Goal: Task Accomplishment & Management: Complete application form

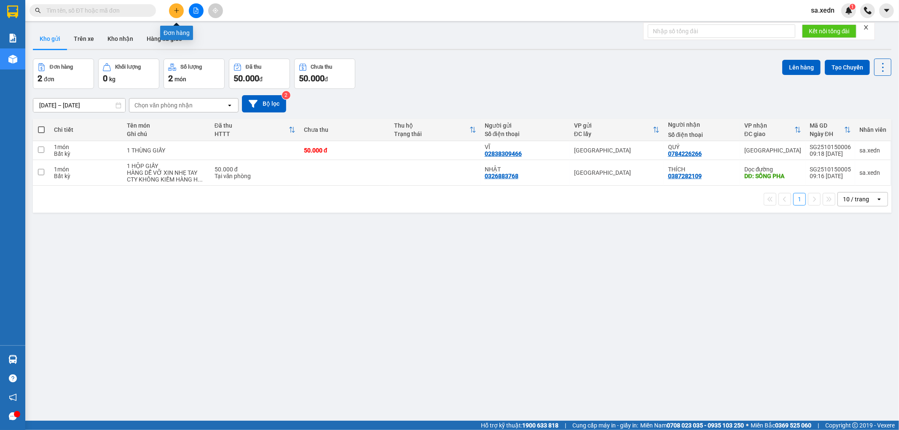
click at [180, 10] on button at bounding box center [176, 10] width 15 height 15
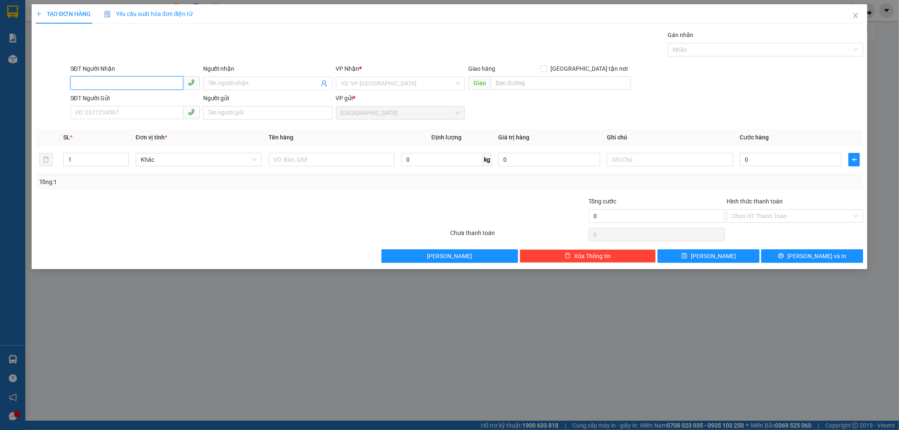
click at [113, 87] on input "SĐT Người Nhận" at bounding box center [126, 82] width 113 height 13
click at [129, 101] on div "0983424149 - THÁI ĐẮC NHƠN" at bounding box center [134, 100] width 119 height 9
type input "0983424149"
type input "THÁI ĐẮC NHƠN"
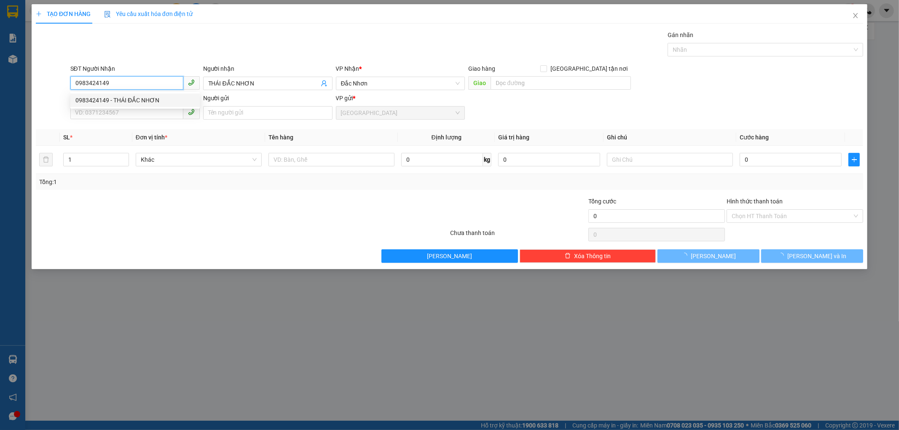
type input "160.000"
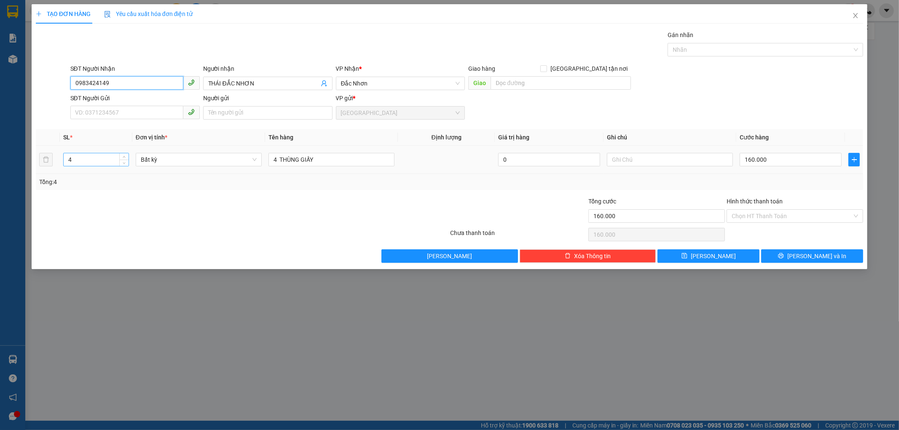
type input "0983424149"
click at [75, 161] on input "4" at bounding box center [96, 159] width 65 height 13
type input "31"
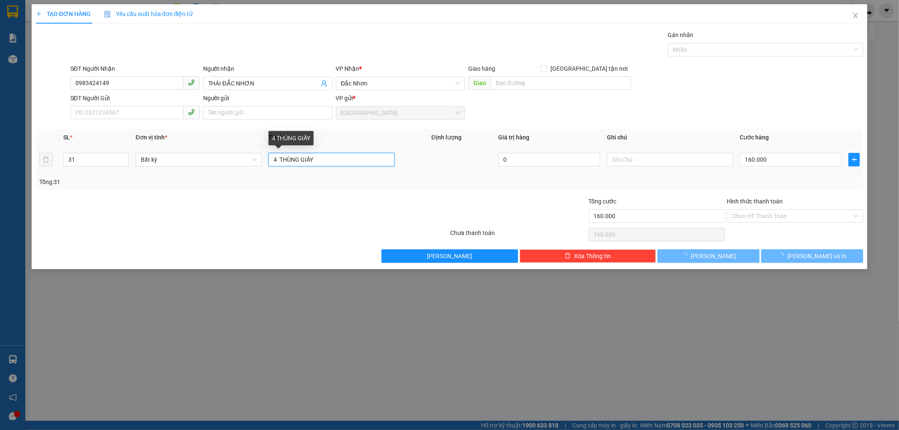
click at [276, 158] on input "4 THÙNG GIẤY" at bounding box center [331, 159] width 126 height 13
type input "0"
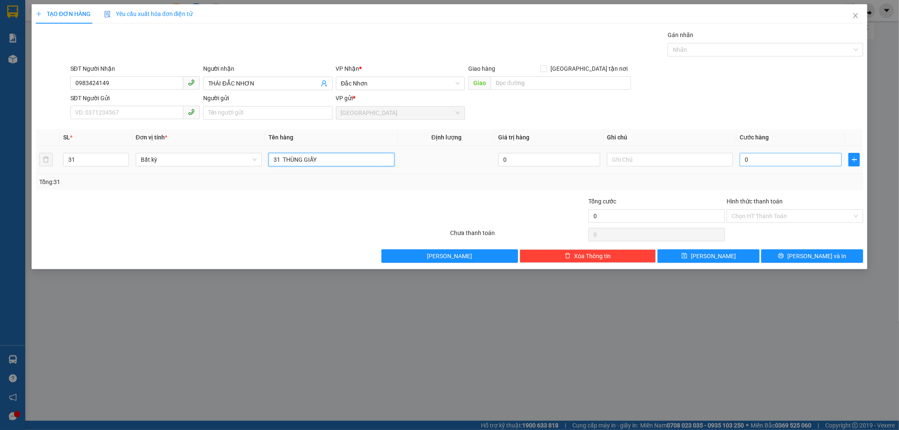
type input "31 THÙNG GIẤY"
click at [747, 160] on input "0" at bounding box center [791, 159] width 102 height 13
type input "1"
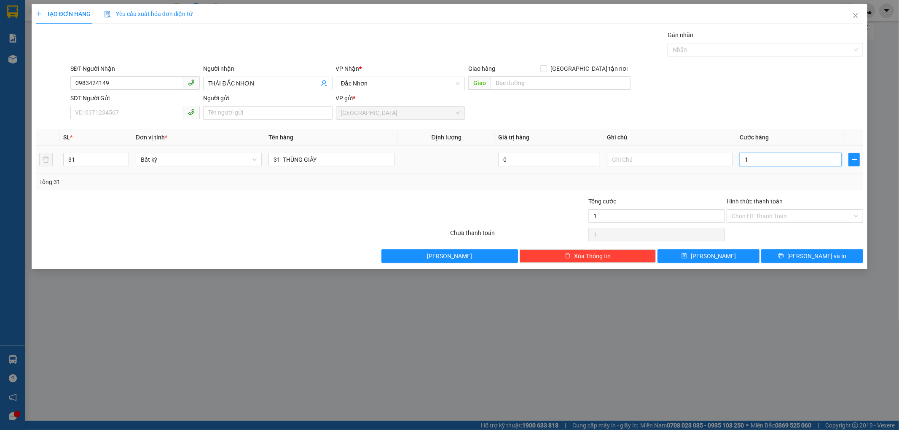
type input "12"
type input "124"
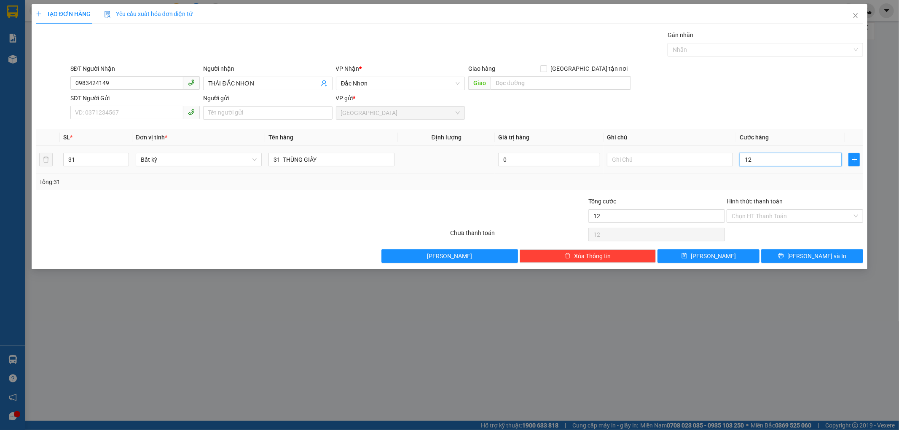
type input "124"
type input "1.240"
type input "1.240.000"
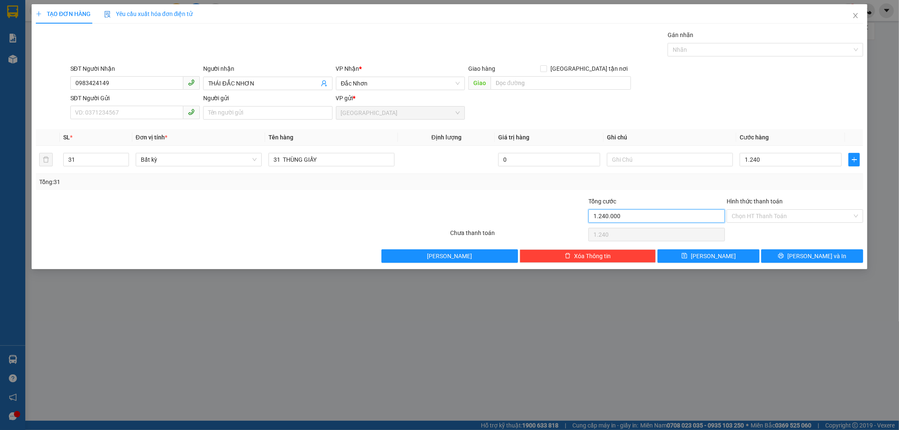
type input "1.240.000"
click at [672, 222] on input "1.240.000" at bounding box center [656, 215] width 137 height 13
click at [153, 114] on input "SĐT Người Gửi" at bounding box center [126, 112] width 113 height 13
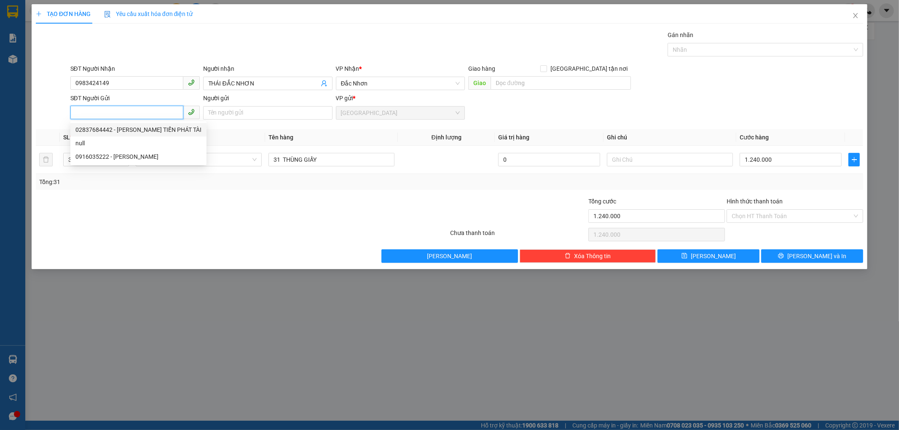
click at [154, 126] on div "02837684442 - [PERSON_NAME] TIẾN PHÁT TÀI" at bounding box center [138, 129] width 126 height 9
type input "02837684442"
type input "[PERSON_NAME] TIẾN PHÁT TÀI"
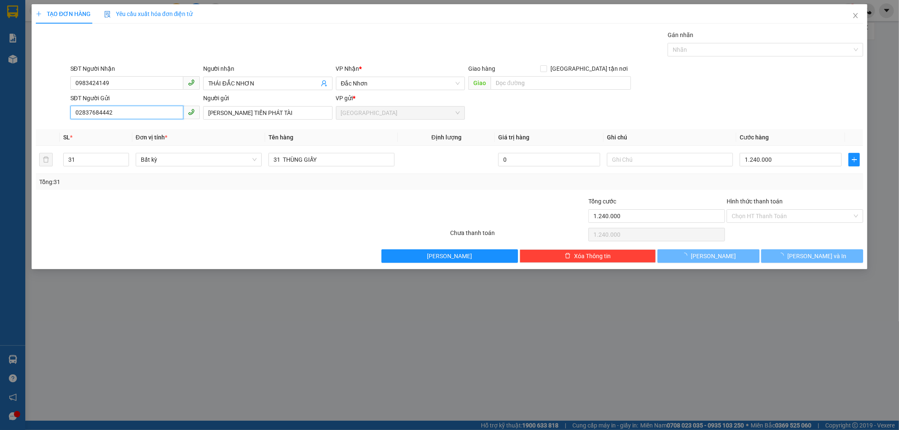
type input "160.000"
type input "4"
type input "4 THÙNG GIẤY"
type input "160.000"
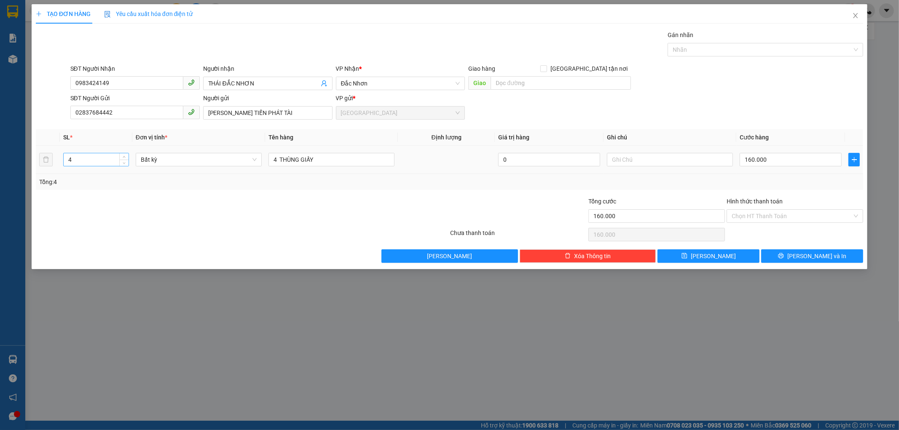
click at [72, 163] on input "4" at bounding box center [96, 159] width 65 height 13
type input "31"
click at [274, 164] on input "4 THÙNG GIẤY" at bounding box center [331, 159] width 126 height 13
type input "0"
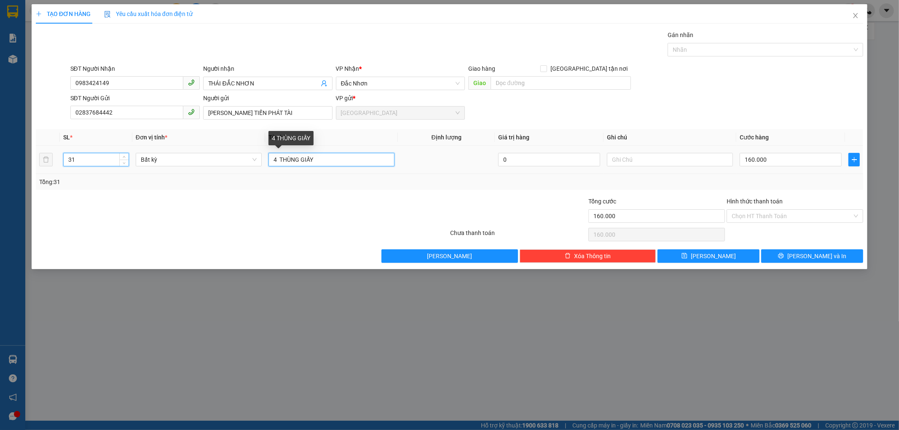
type input "0"
click at [276, 161] on input "4 THÙNG GIẤY" at bounding box center [331, 159] width 126 height 13
type input "31 THÙNG GIẤY"
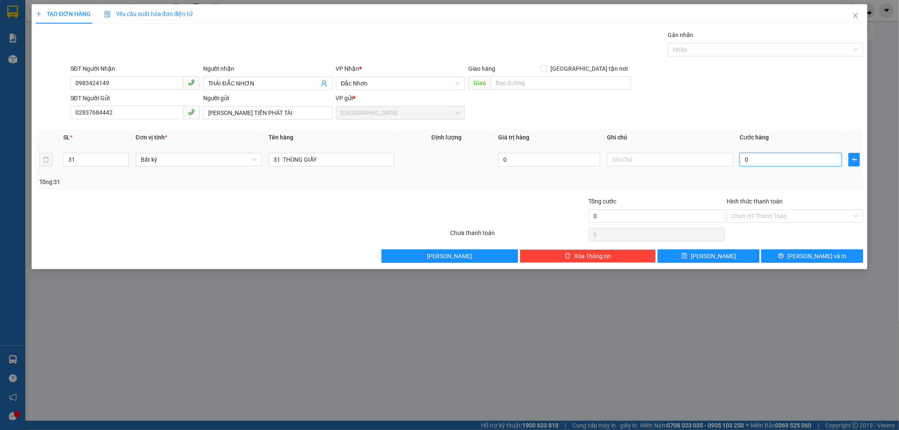
click at [745, 163] on input "0" at bounding box center [791, 159] width 102 height 13
type input "1"
type input "12"
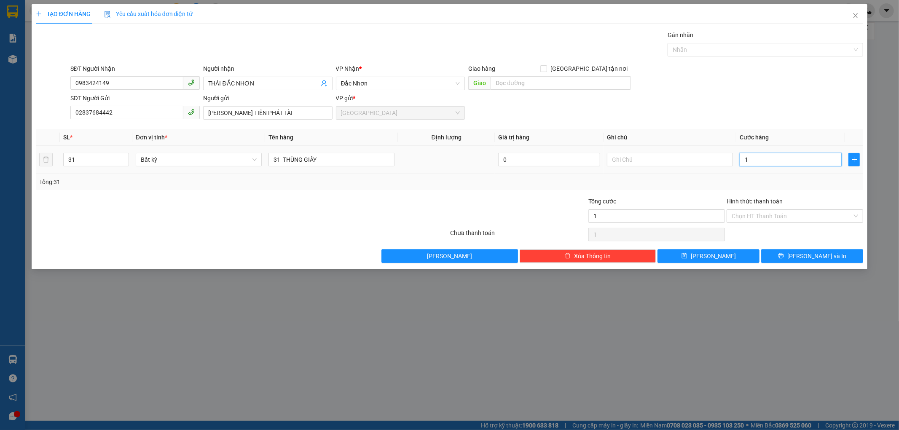
type input "12"
type input "124"
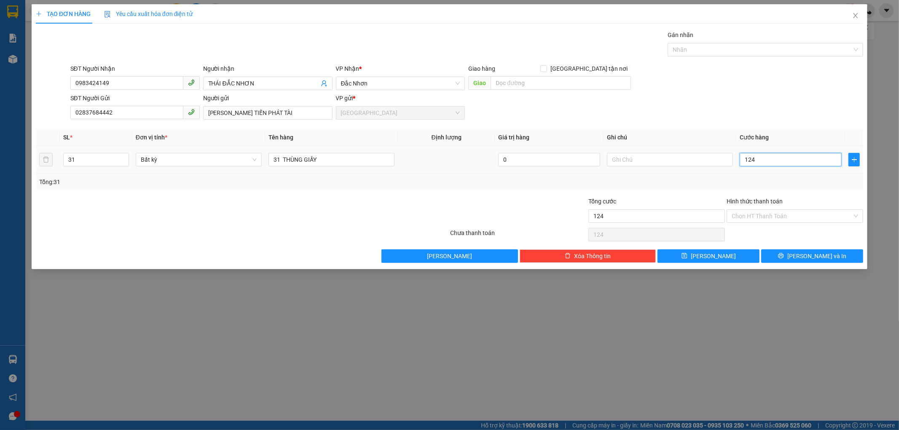
type input "1.240"
type input "1.240.000"
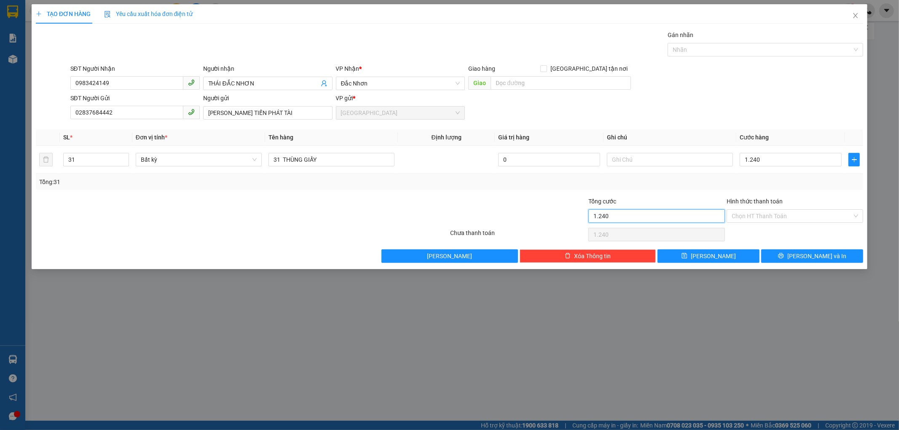
type input "1.240.000"
click at [666, 218] on input "1.240.000" at bounding box center [656, 215] width 137 height 13
click at [783, 258] on button "[PERSON_NAME] và In" at bounding box center [812, 256] width 102 height 13
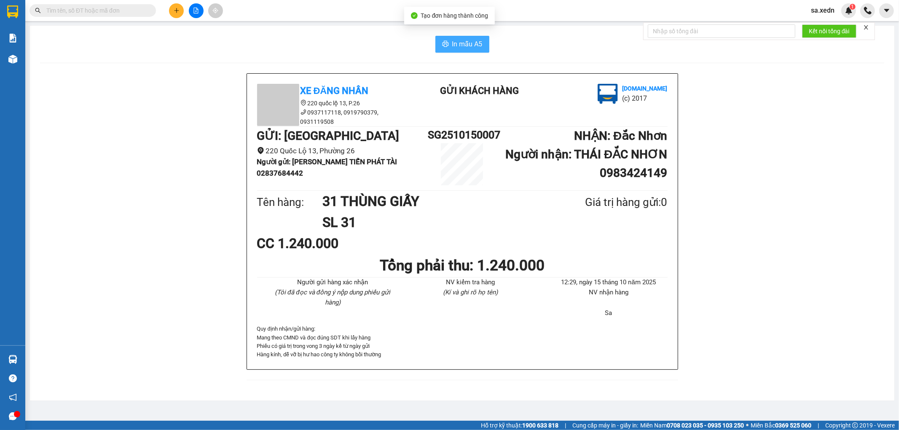
click at [465, 41] on span "In mẫu A5" at bounding box center [467, 44] width 30 height 11
